Goal: Information Seeking & Learning: Understand process/instructions

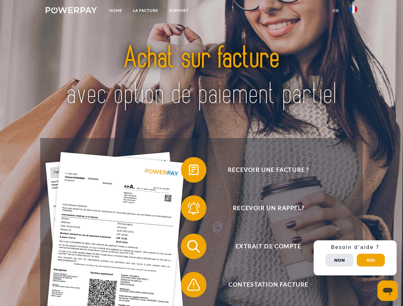
click at [71, 11] on img at bounding box center [71, 10] width 51 height 6
click at [353, 11] on img at bounding box center [353, 9] width 8 height 8
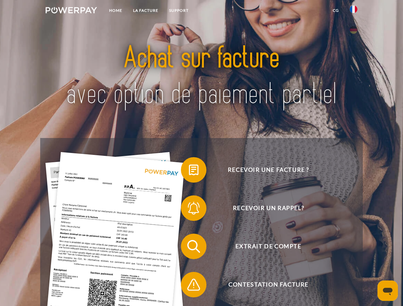
click at [335, 11] on link "CG" at bounding box center [335, 10] width 17 height 11
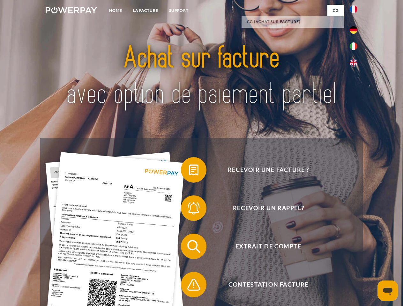
click at [189, 171] on span at bounding box center [184, 170] width 32 height 32
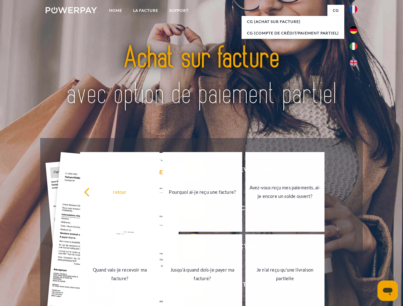
click at [189, 209] on div "Recevoir une facture ? Recevoir un rappel? Extrait de compte retour" at bounding box center [201, 265] width 322 height 255
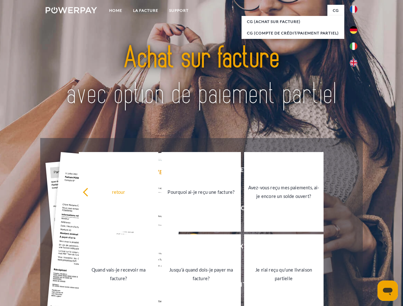
click at [189, 248] on link "Jusqu'à quand dois-je payer ma facture?" at bounding box center [200, 274] width 79 height 80
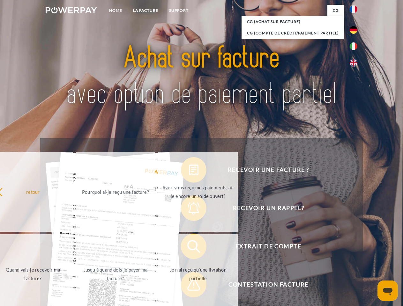
click at [189, 286] on span at bounding box center [184, 285] width 32 height 32
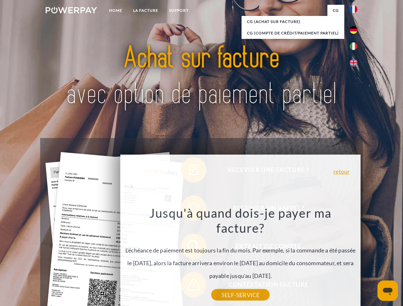
click at [355, 258] on div "Recevoir une facture ? Recevoir un rappel? Extrait de compte retour" at bounding box center [201, 265] width 322 height 255
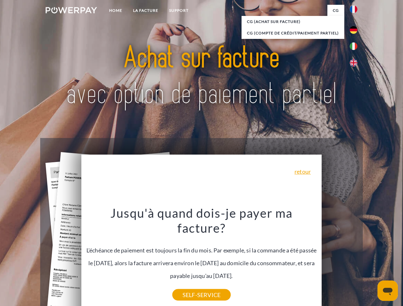
click at [339, 259] on span "Extrait de compte" at bounding box center [268, 247] width 156 height 26
click at [370, 260] on header "Home LA FACTURE Support" at bounding box center [201, 220] width 403 height 440
